Goal: Answer question/provide support: Share knowledge or assist other users

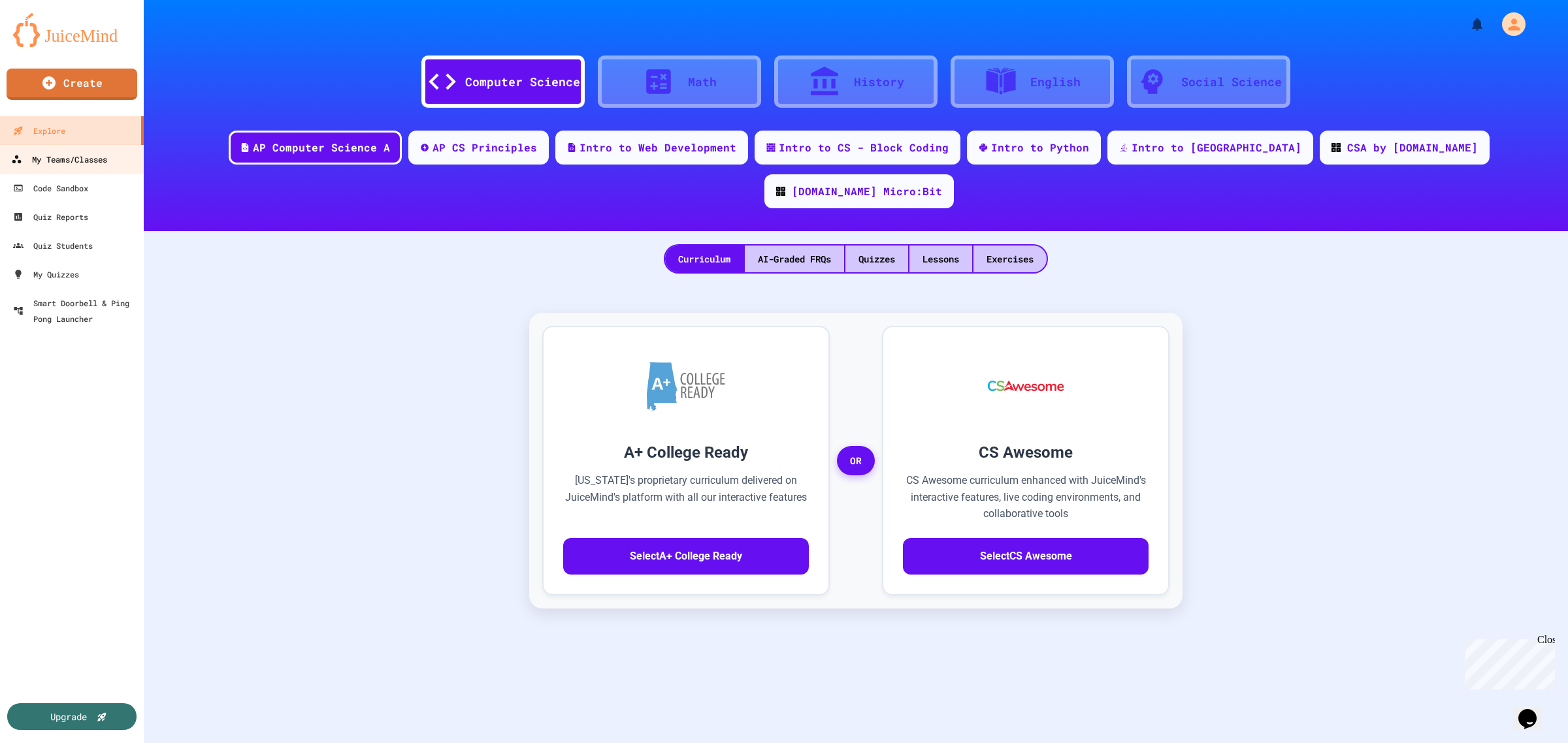
click at [75, 154] on div "My Teams/Classes" at bounding box center [59, 160] width 96 height 16
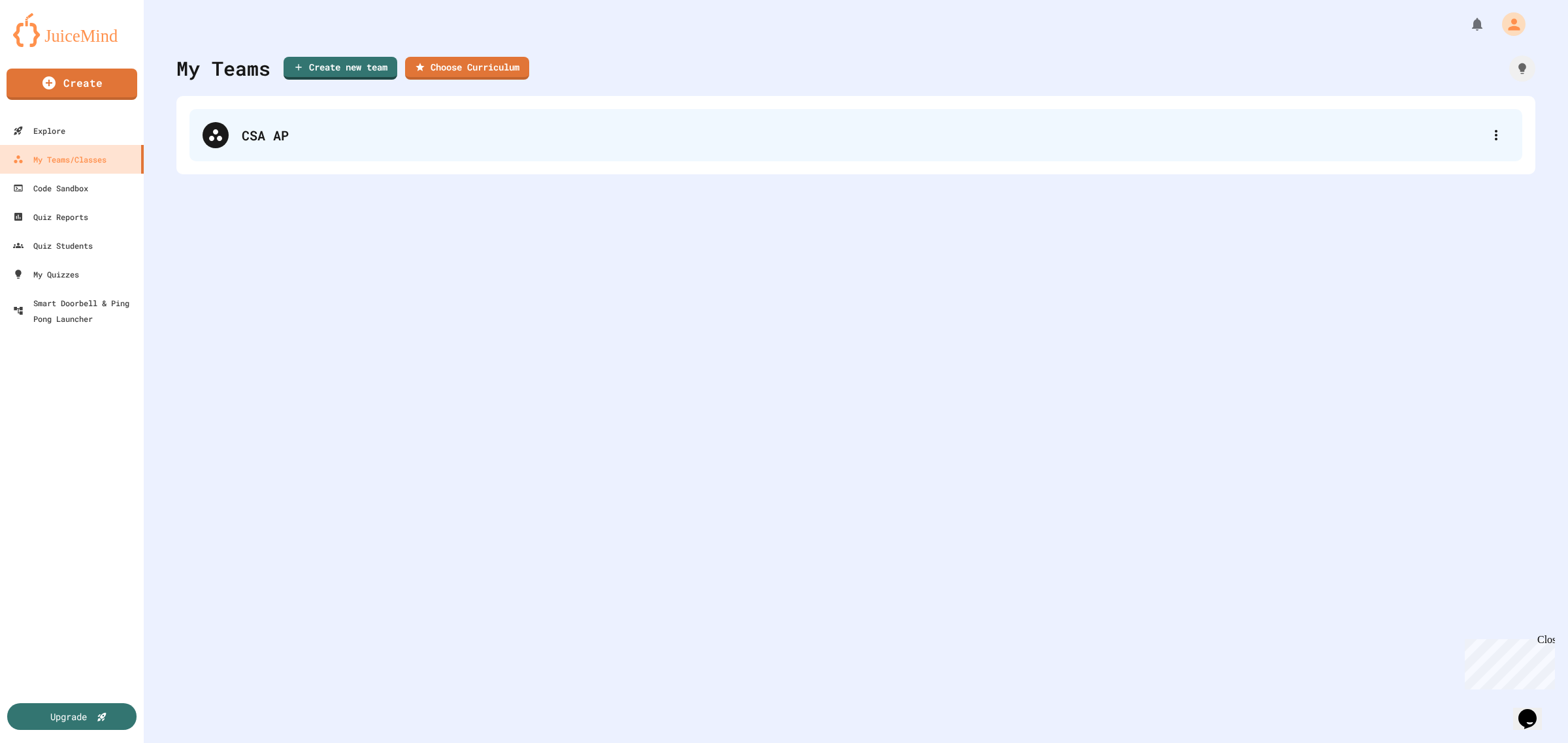
click at [262, 118] on div "CSA AP" at bounding box center [856, 135] width 1333 height 52
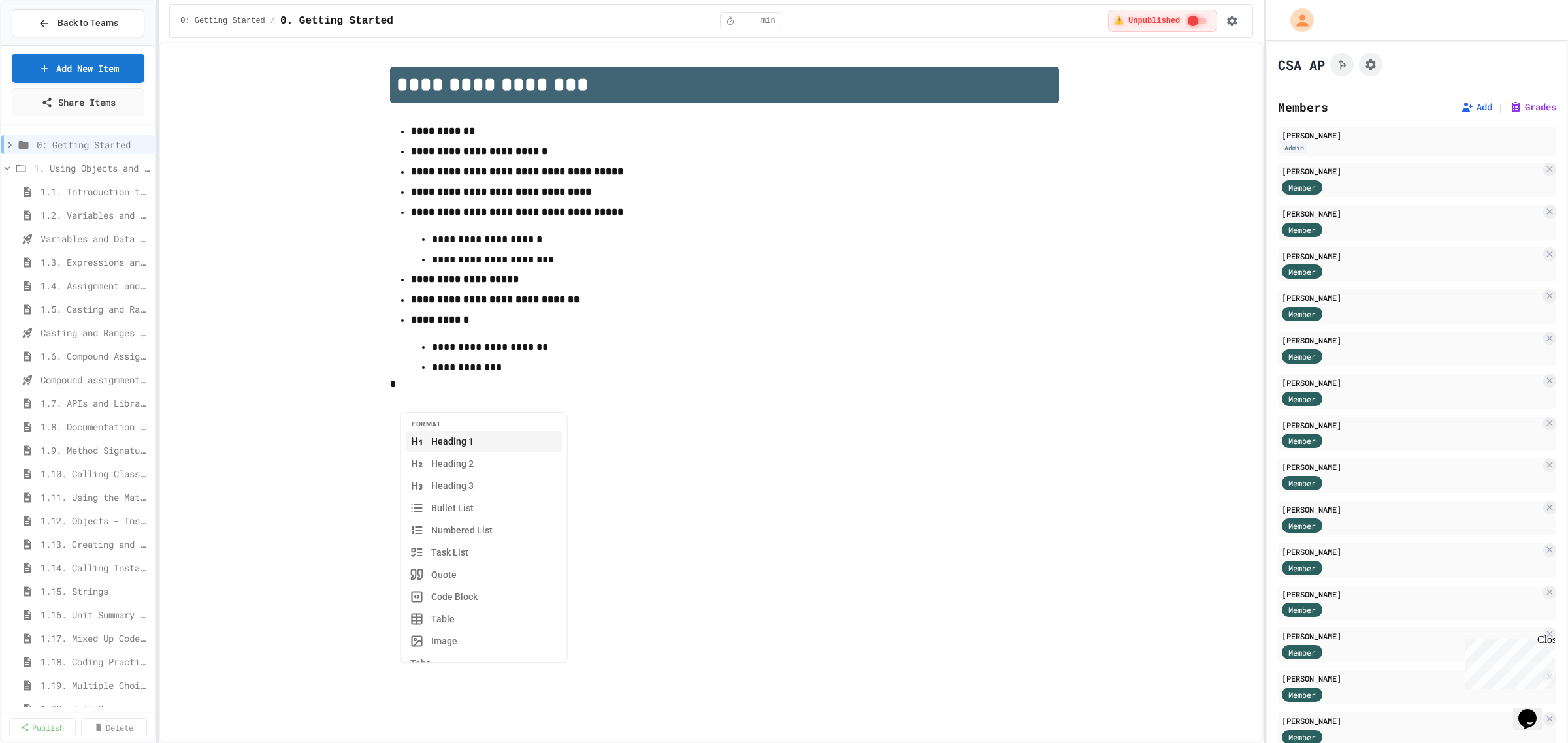
scroll to position [444, 0]
click at [64, 683] on span "Scanner Practice" at bounding box center [78, 688] width 92 height 14
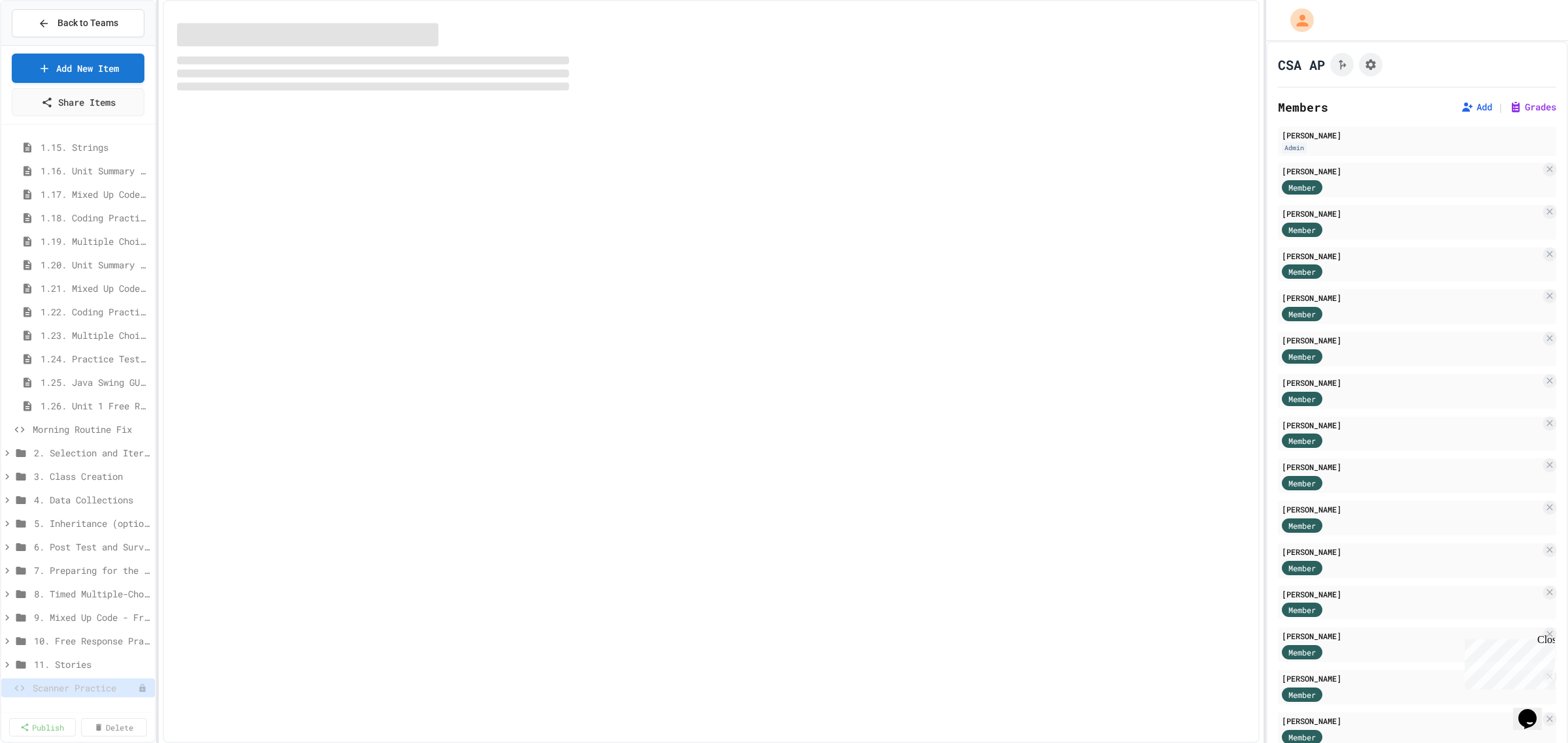
scroll to position [433, 0]
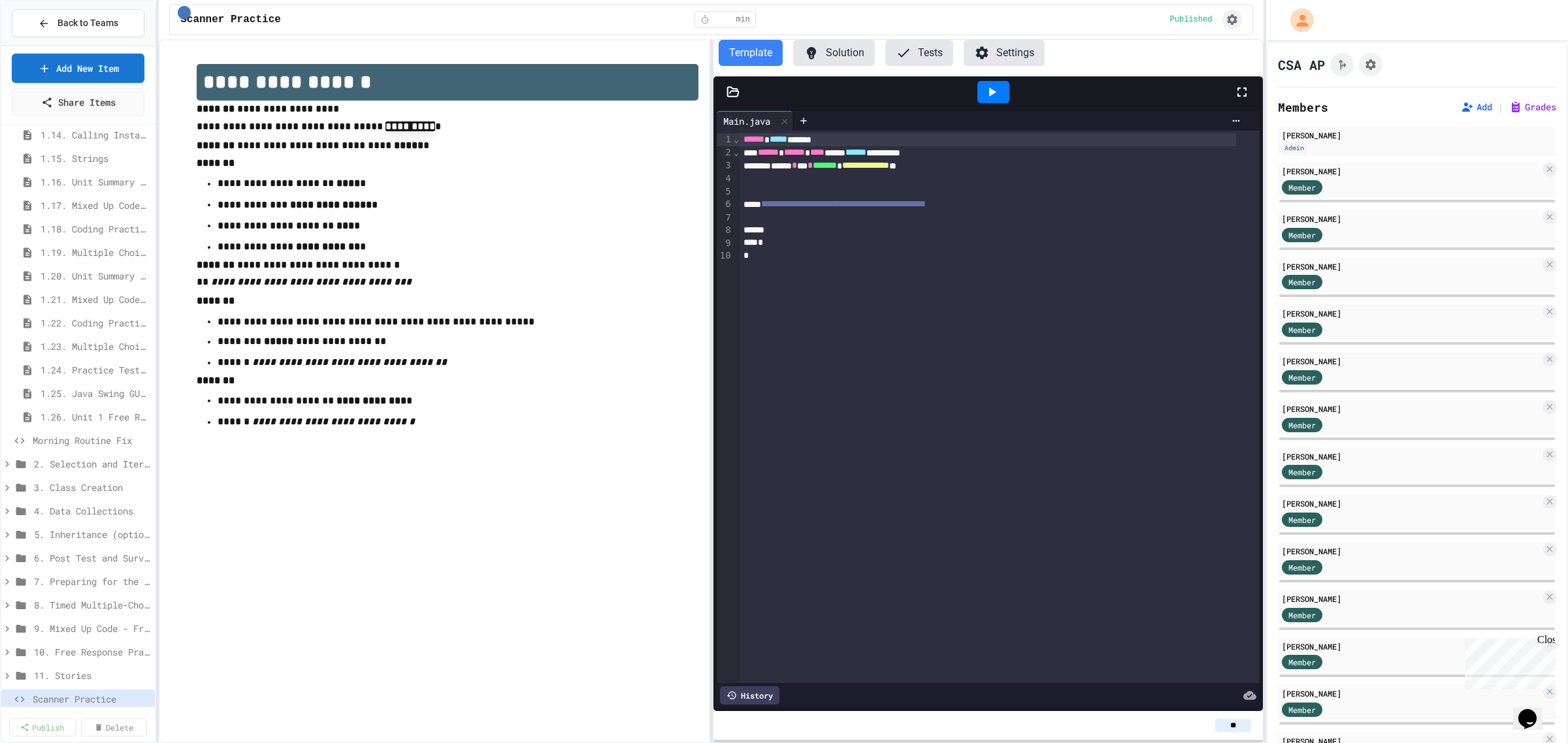
click at [1226, 24] on icon "button" at bounding box center [1232, 19] width 13 height 13
click at [1226, 24] on div at bounding box center [784, 372] width 1568 height 743
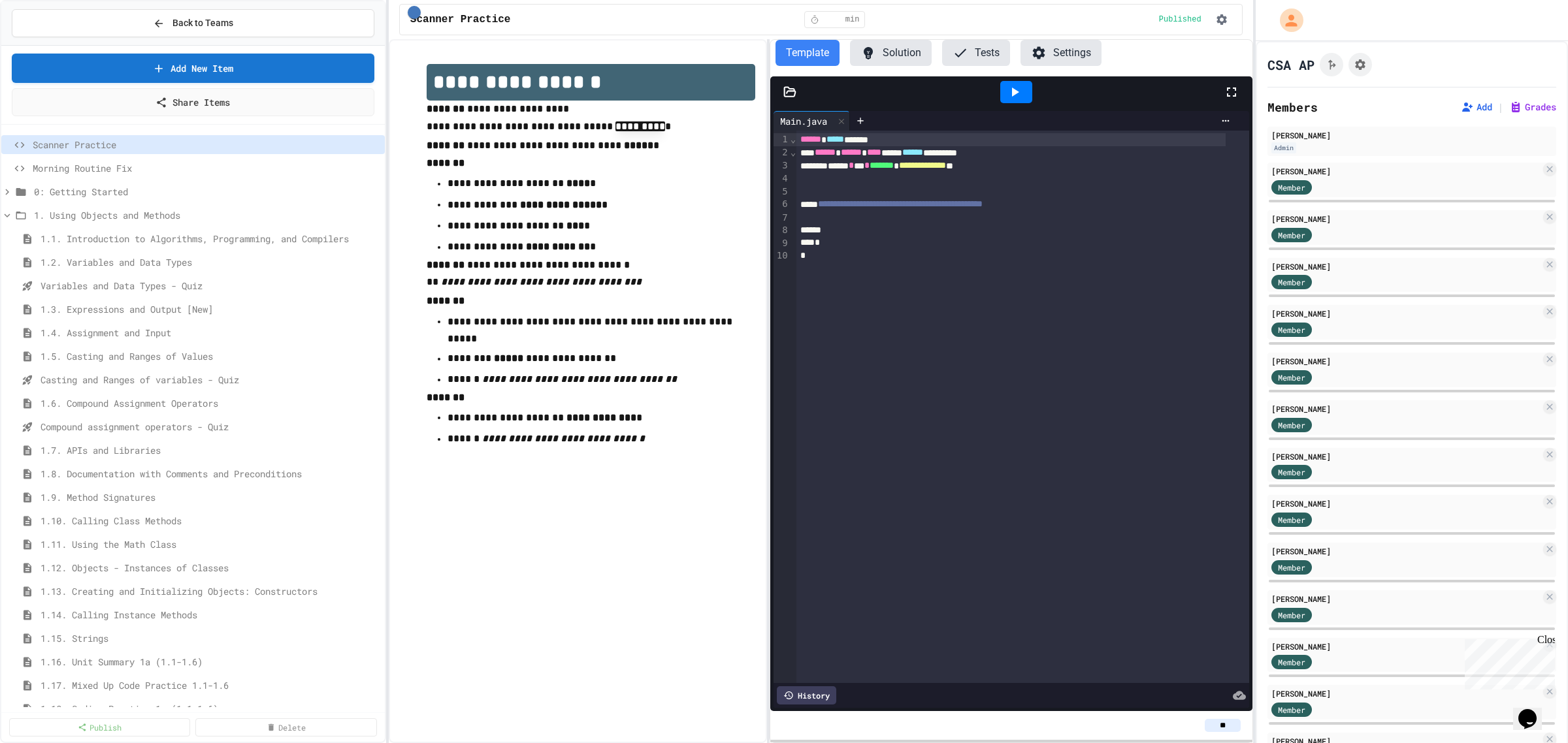
drag, startPoint x: 24, startPoint y: 401, endPoint x: 537, endPoint y: 94, distance: 597.8
click at [1045, 51] on button "Settings" at bounding box center [1061, 52] width 81 height 26
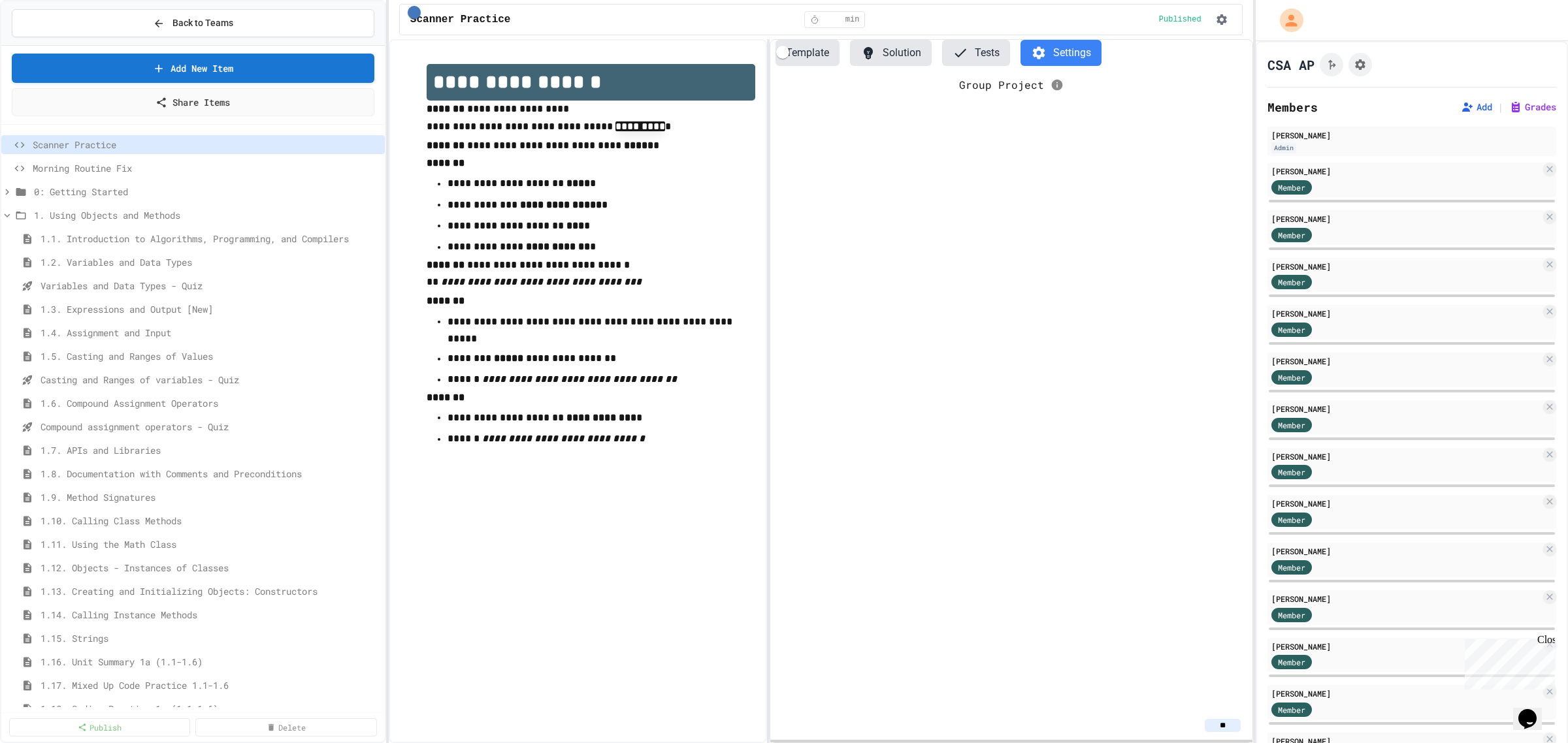
click at [955, 48] on icon at bounding box center [960, 52] width 15 height 15
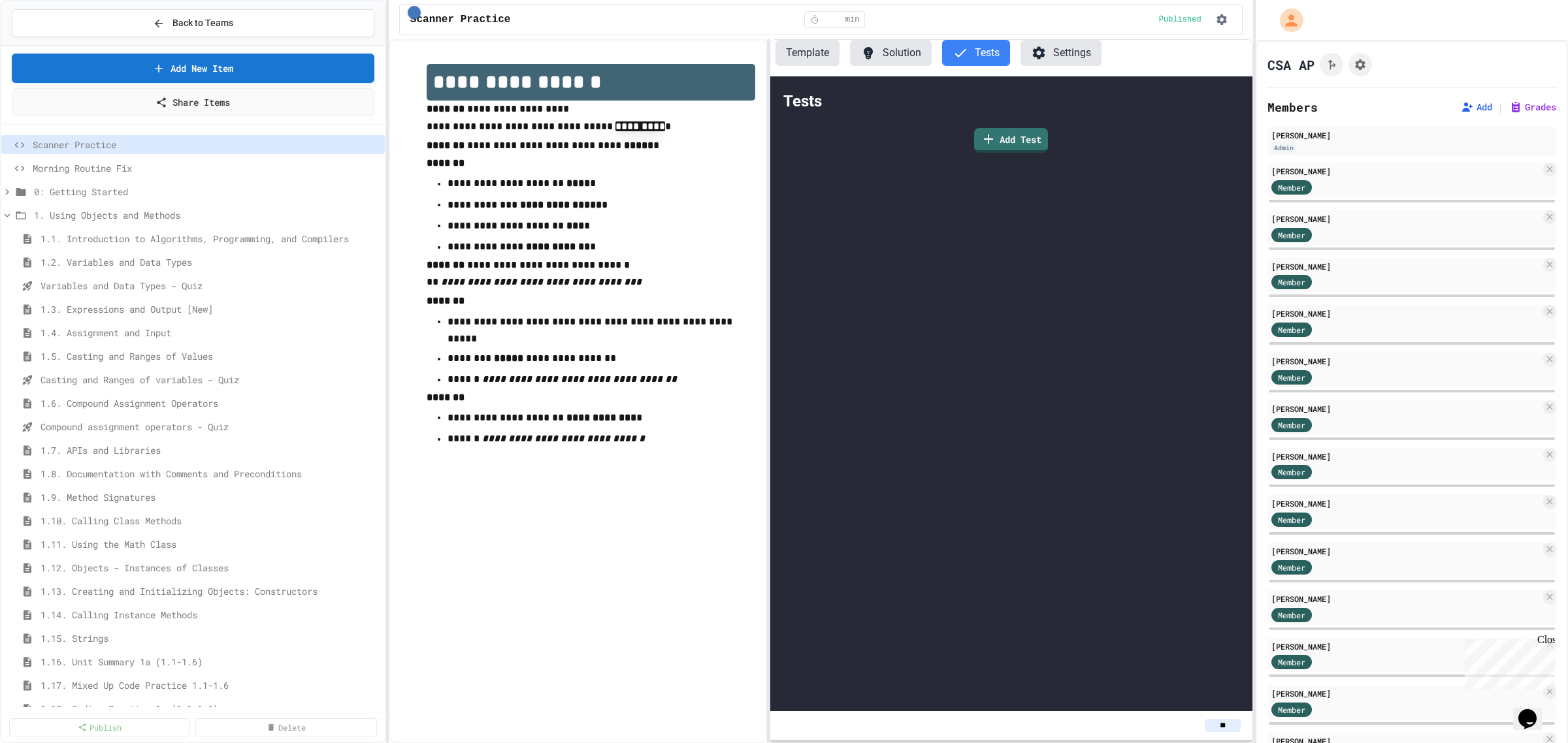
click at [889, 53] on button "Solution" at bounding box center [890, 52] width 82 height 26
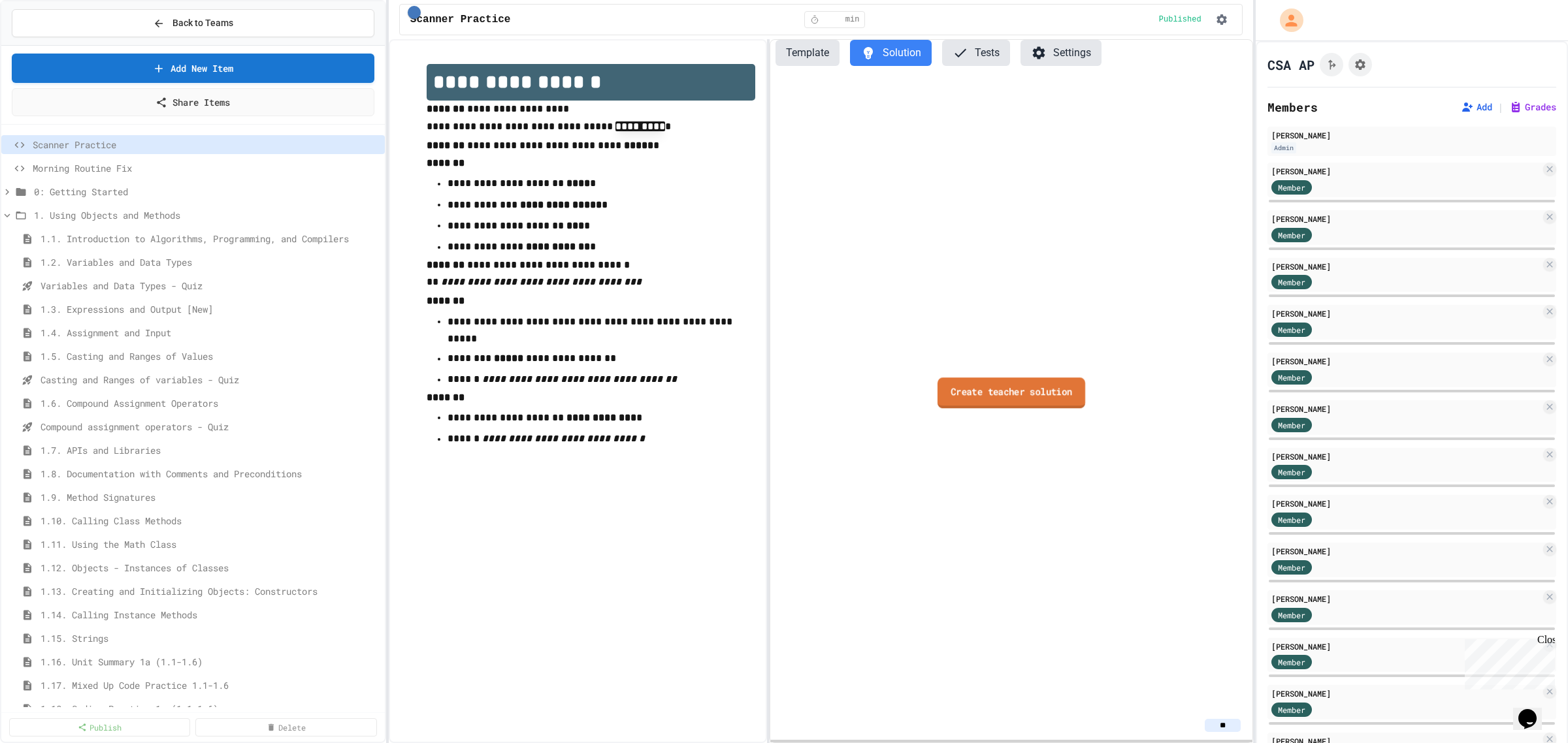
click at [980, 388] on link "Create teacher solution" at bounding box center [1011, 392] width 148 height 31
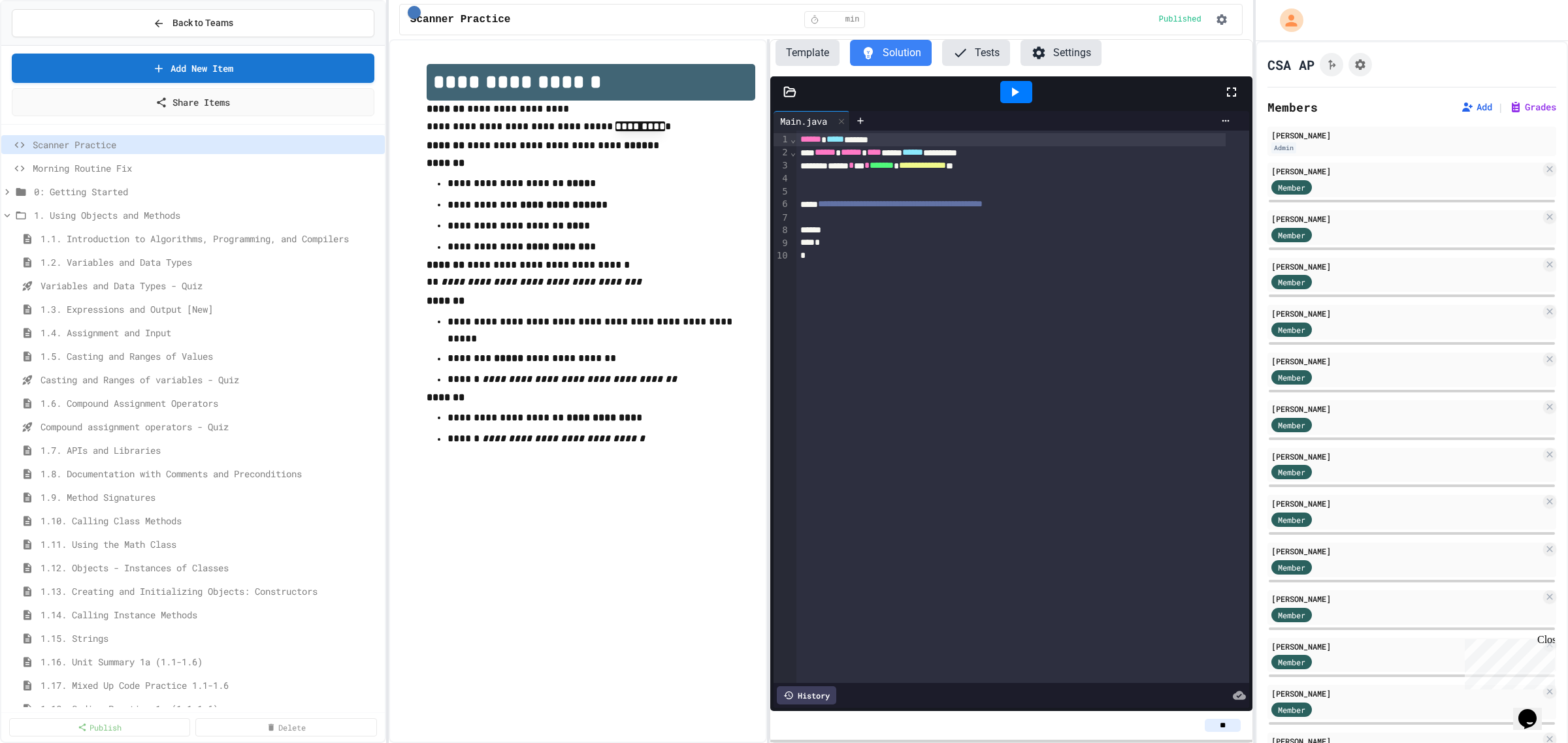
click at [876, 233] on div at bounding box center [1011, 230] width 429 height 13
click at [801, 142] on span "******" at bounding box center [811, 139] width 21 height 9
click at [885, 54] on button "Solution" at bounding box center [890, 52] width 82 height 26
